Goal: Task Accomplishment & Management: Manage account settings

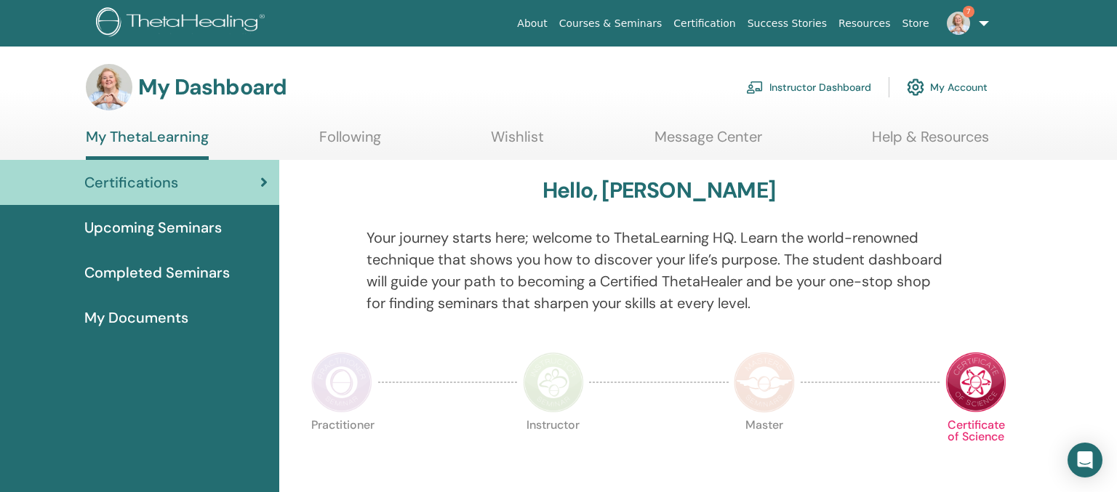
click at [866, 201] on div "Hello, Vera" at bounding box center [658, 193] width 707 height 32
click at [825, 89] on link "Instructor Dashboard" at bounding box center [808, 87] width 125 height 32
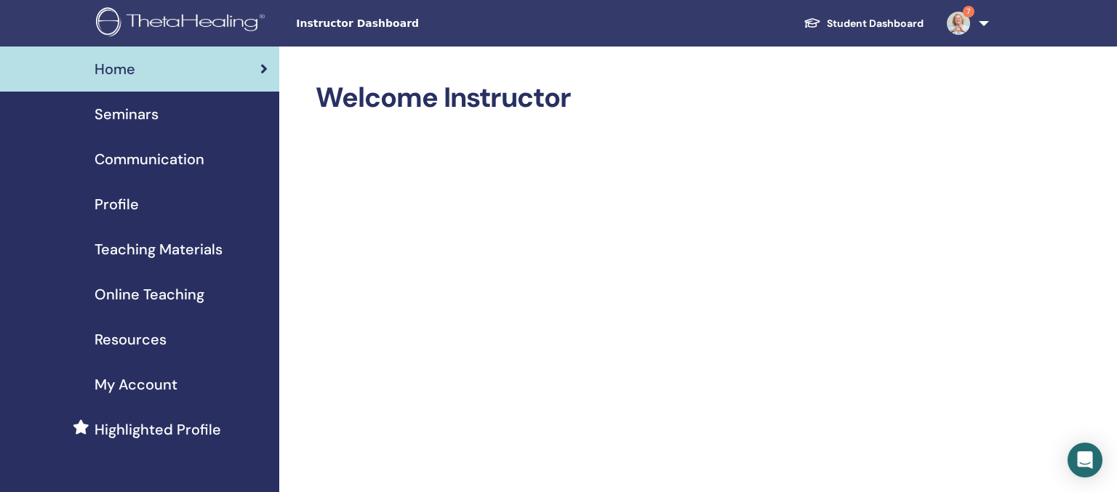
click at [109, 109] on span "Seminars" at bounding box center [127, 114] width 64 height 22
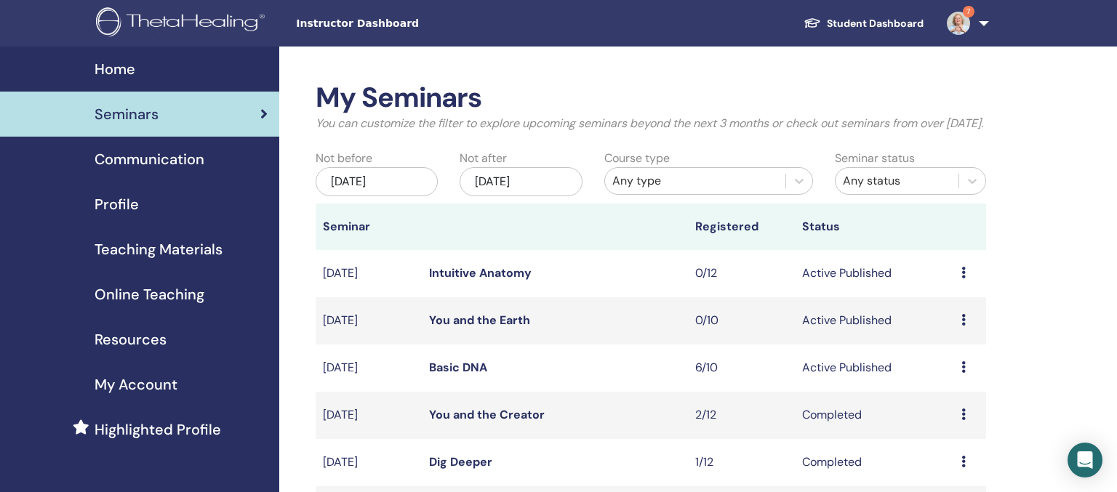
click at [454, 375] on link "Basic DNA" at bounding box center [458, 367] width 58 height 15
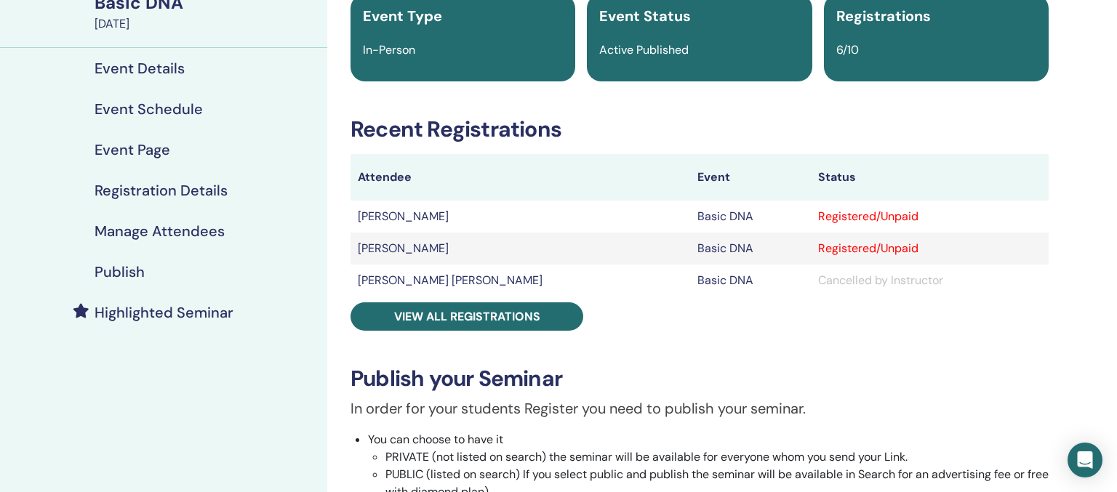
scroll to position [153, 0]
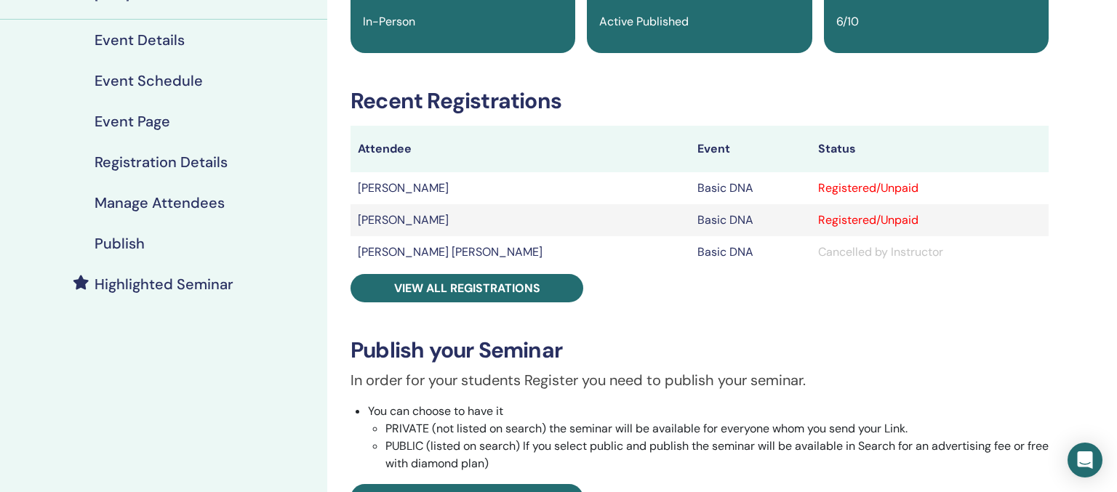
click at [205, 205] on h4 "Manage Attendees" at bounding box center [160, 202] width 130 height 17
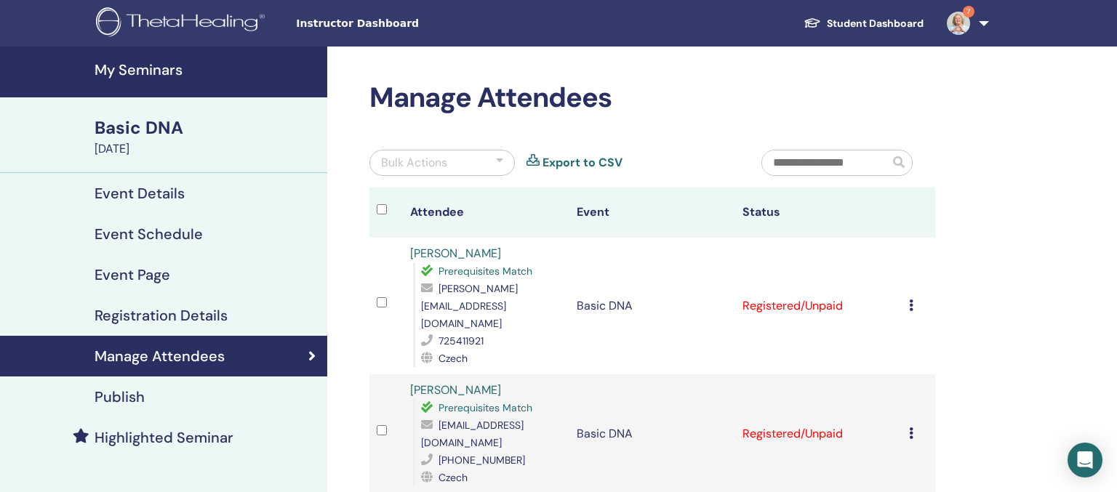
click at [588, 156] on link "Export to CSV" at bounding box center [583, 162] width 80 height 17
click at [913, 300] on icon at bounding box center [911, 306] width 4 height 12
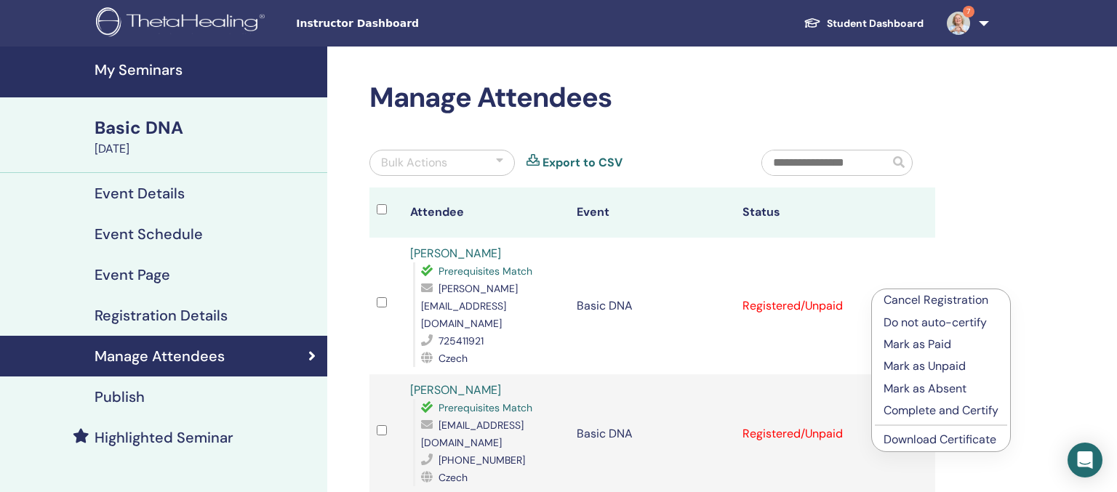
click at [932, 412] on p "Complete and Certify" at bounding box center [941, 410] width 115 height 17
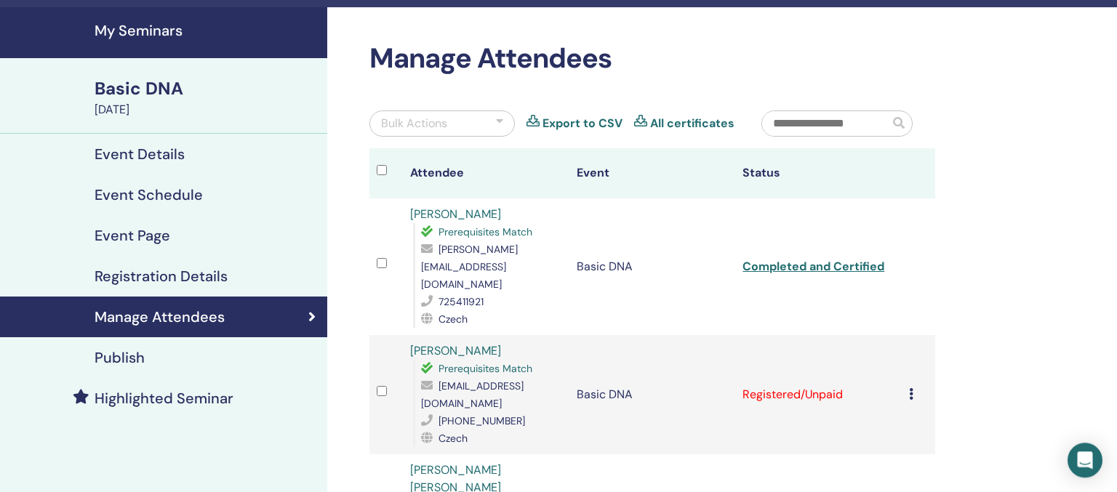
scroll to position [76, 0]
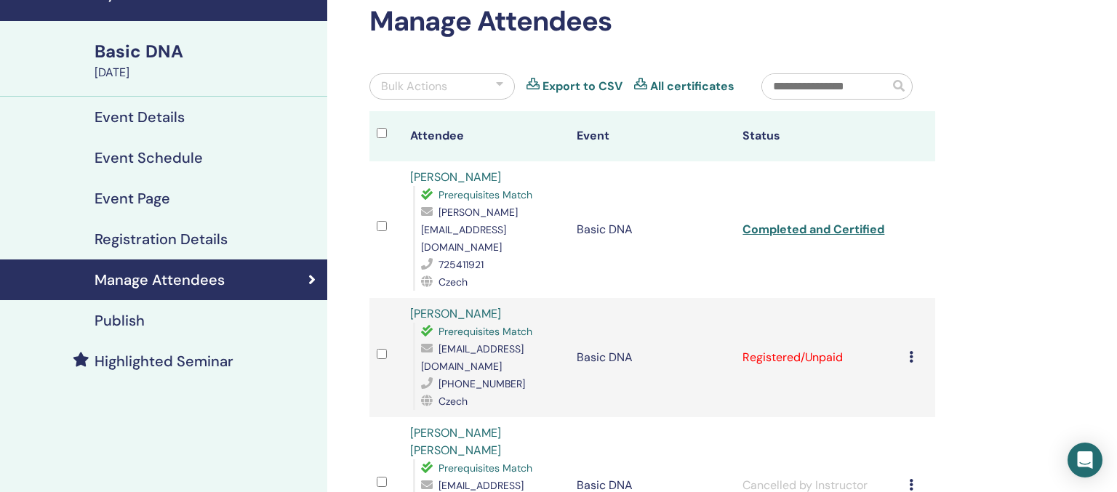
click at [913, 315] on td "Cancel Registration Do not auto-certify Mark as Paid Mark as Unpaid Mark as Abs…" at bounding box center [918, 357] width 33 height 119
click at [913, 351] on icon at bounding box center [911, 357] width 4 height 12
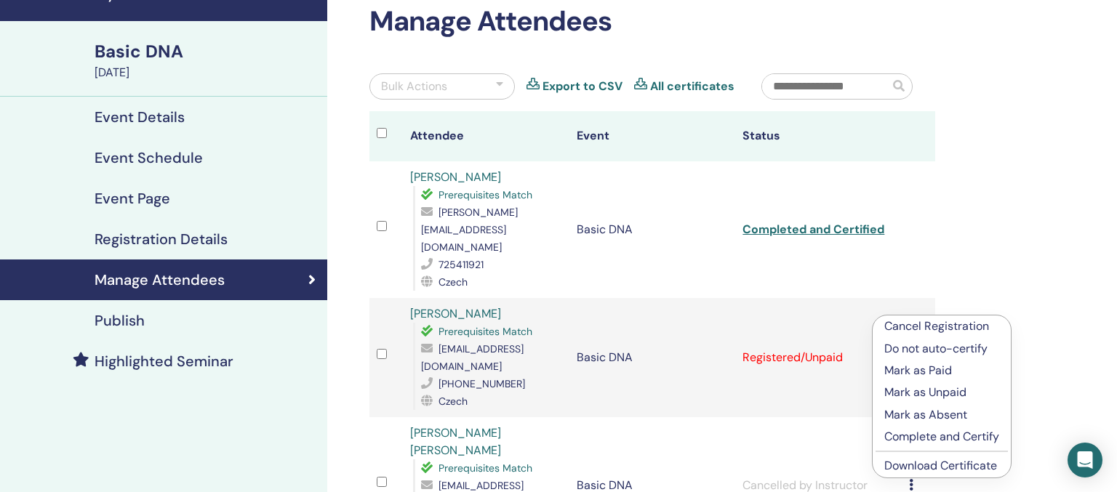
click at [922, 435] on p "Complete and Certify" at bounding box center [941, 436] width 115 height 17
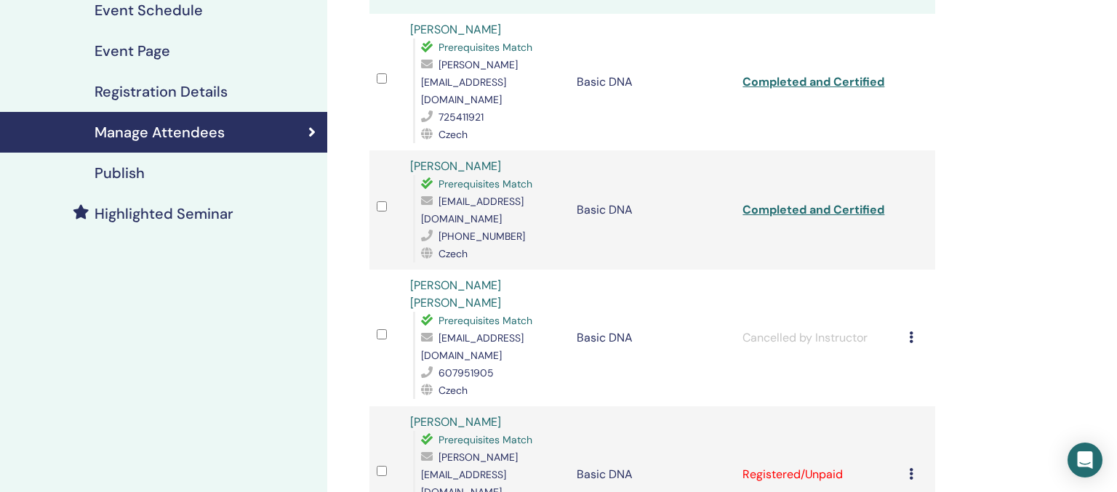
scroll to position [307, 0]
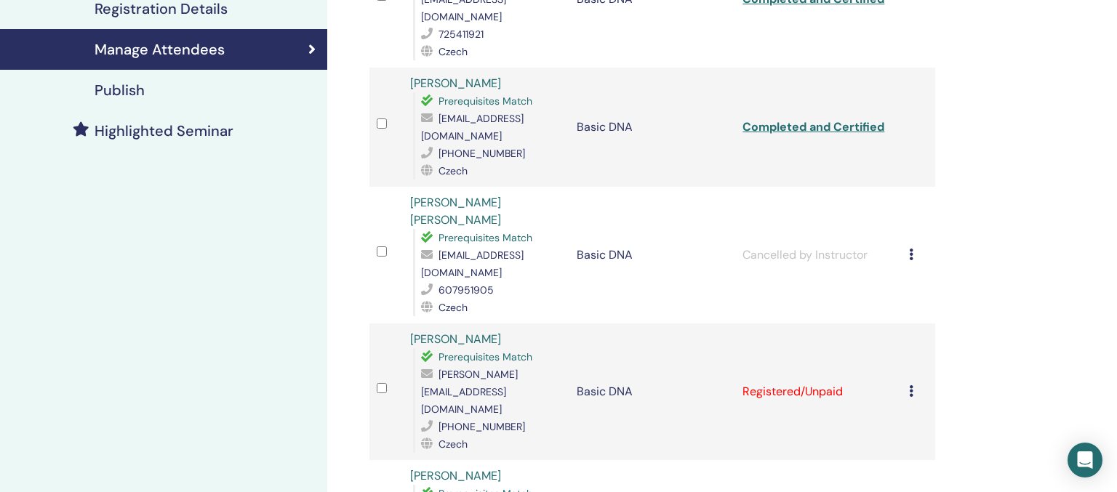
click at [913, 385] on icon at bounding box center [911, 391] width 4 height 12
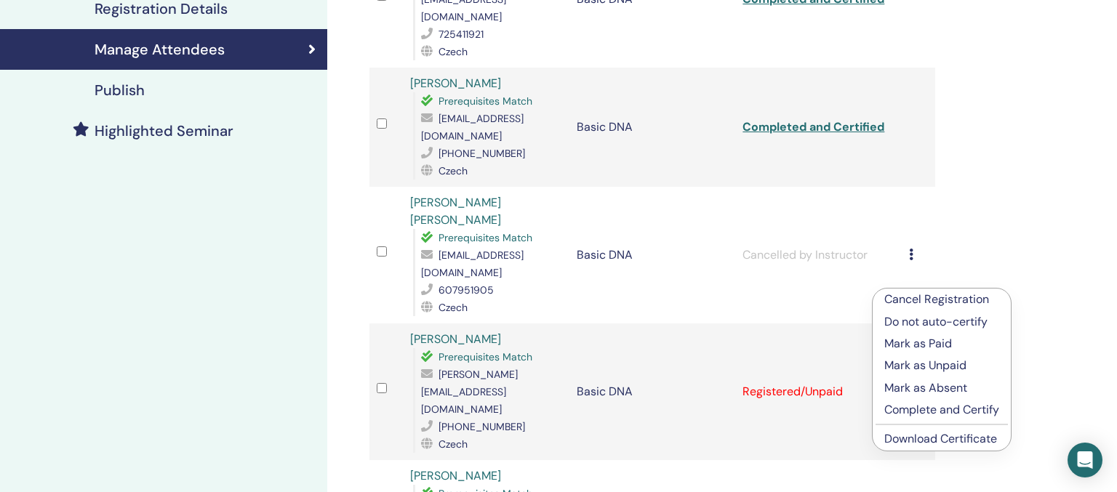
click at [933, 412] on p "Complete and Certify" at bounding box center [941, 409] width 115 height 17
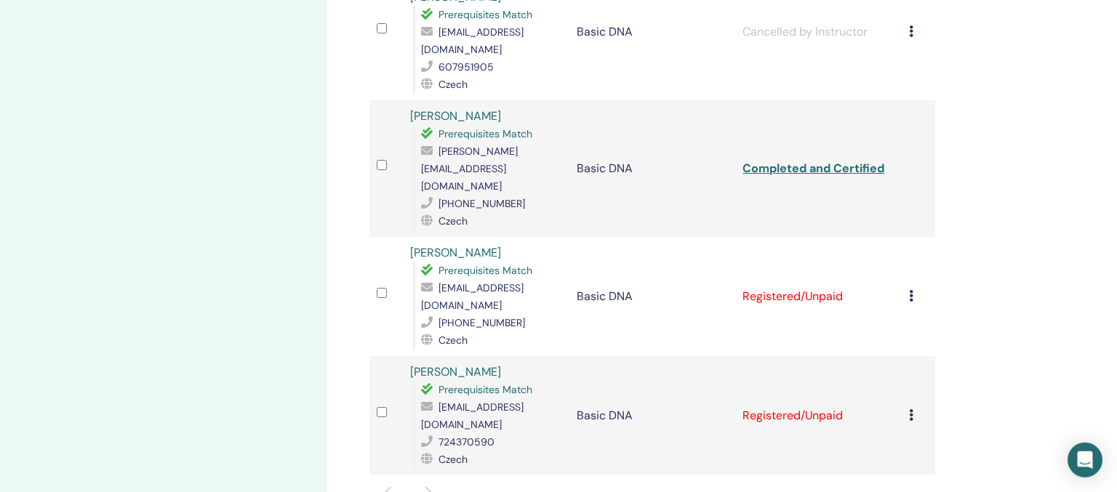
scroll to position [537, 0]
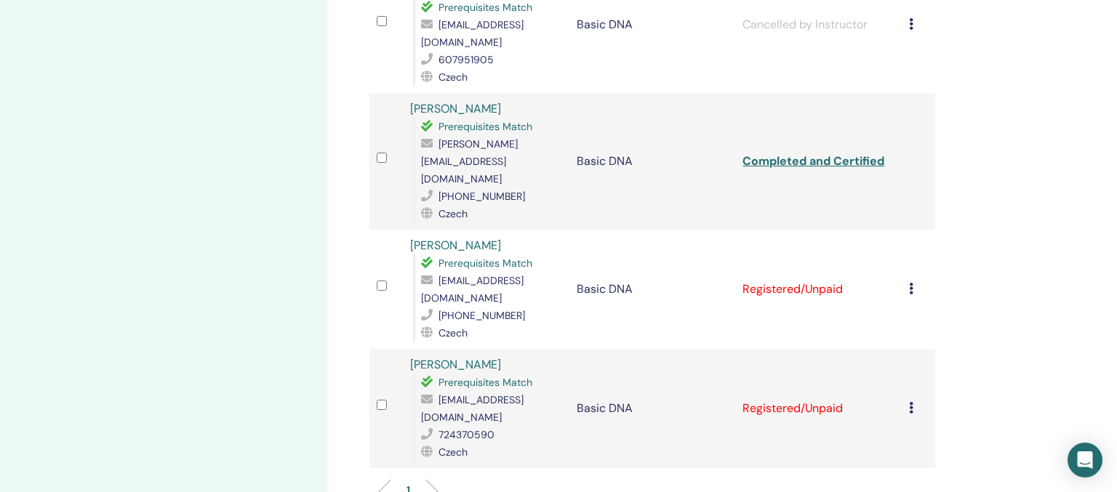
click at [913, 230] on td "Cancel Registration Do not auto-certify Mark as Paid Mark as Unpaid Mark as Abs…" at bounding box center [918, 289] width 33 height 119
click at [913, 283] on icon at bounding box center [911, 289] width 4 height 12
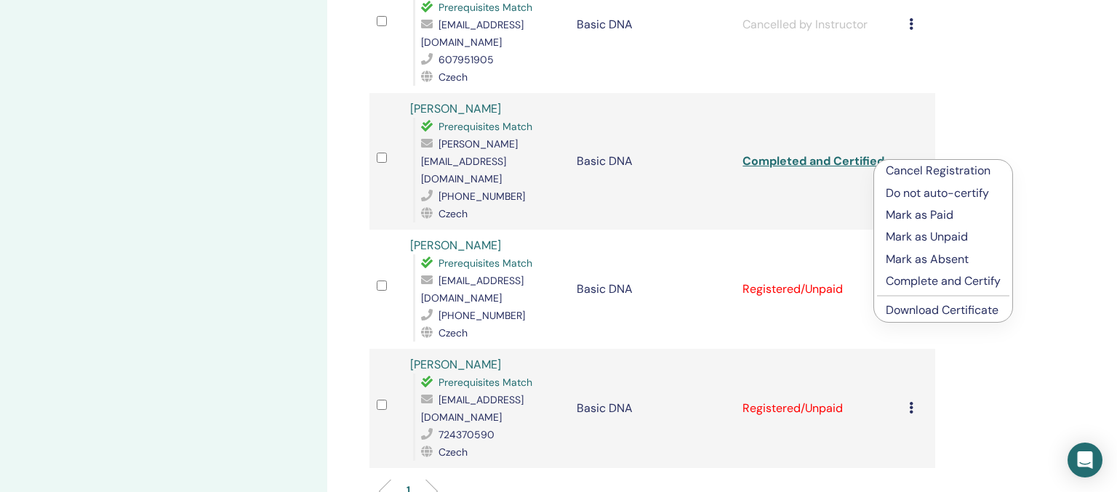
click at [939, 286] on p "Complete and Certify" at bounding box center [943, 281] width 115 height 17
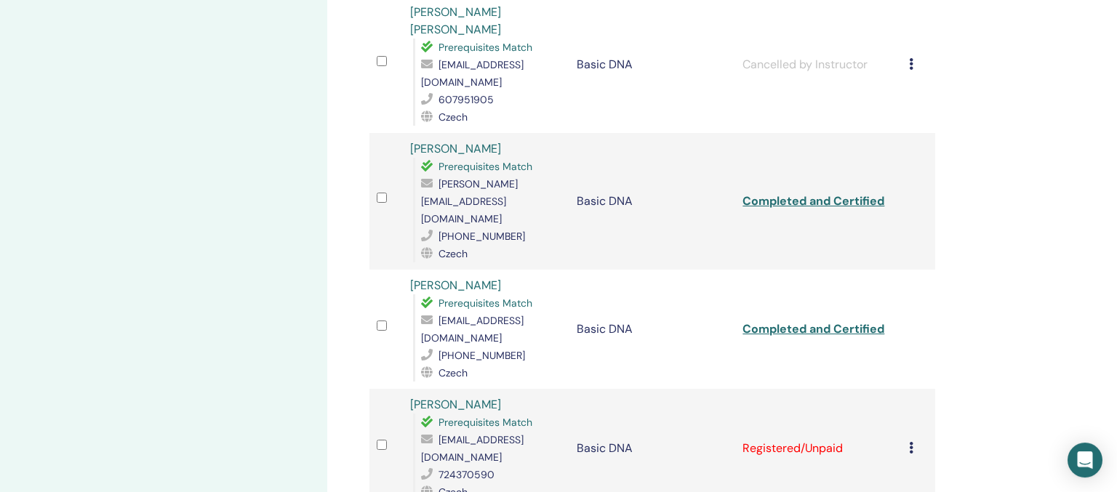
scroll to position [500, 0]
click at [913, 440] on icon at bounding box center [911, 446] width 4 height 12
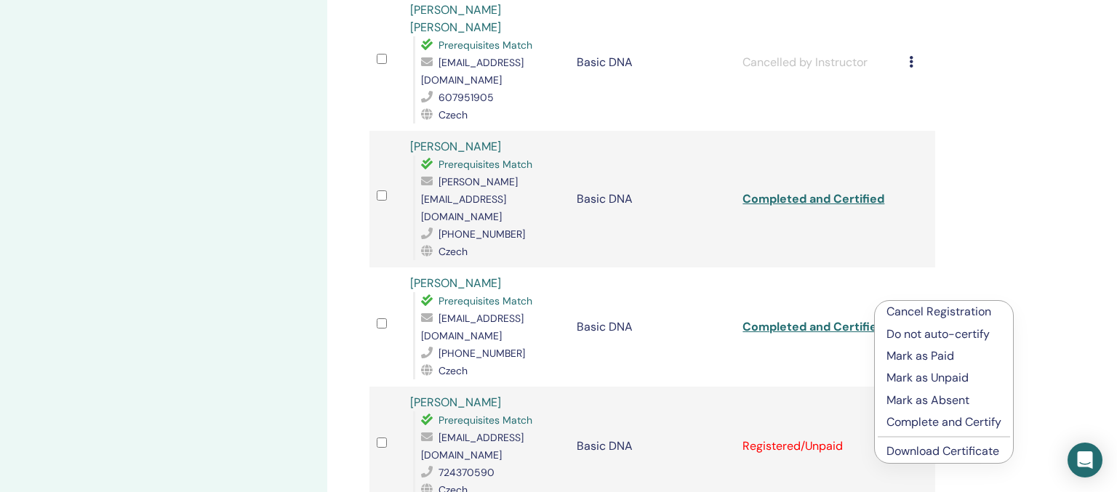
click at [935, 422] on p "Complete and Certify" at bounding box center [944, 422] width 115 height 17
